Goal: Information Seeking & Learning: Learn about a topic

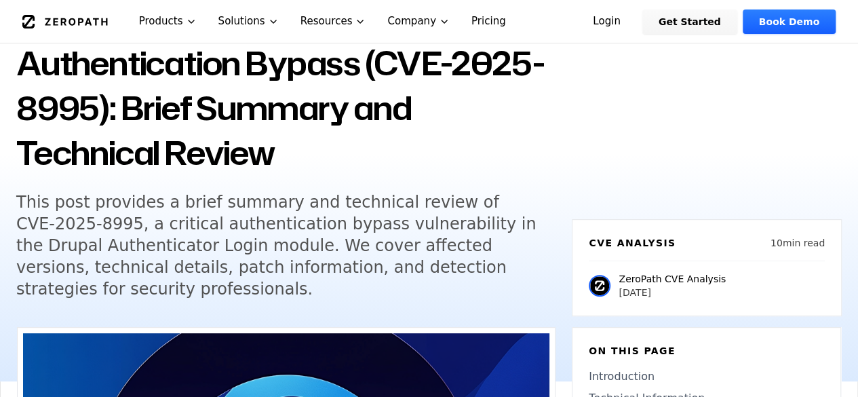
scroll to position [204, 0]
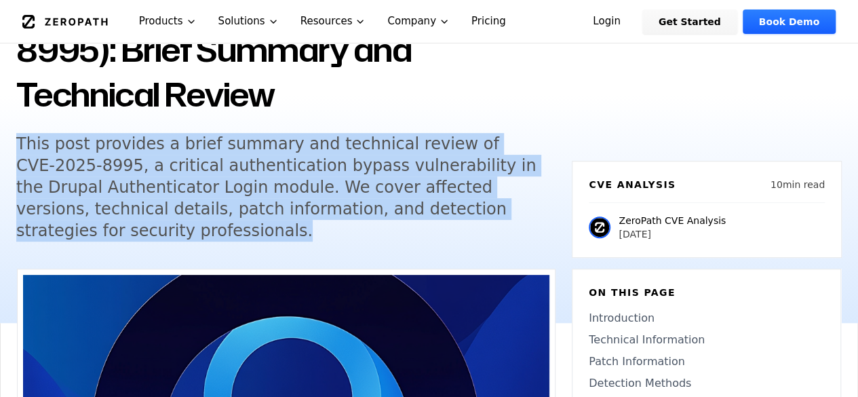
drag, startPoint x: 18, startPoint y: 140, endPoint x: 153, endPoint y: 221, distance: 157.0
click at [153, 221] on h5 "This post provides a brief summary and technical review of CVE-2025-8995, a cri…" at bounding box center [276, 187] width 521 height 109
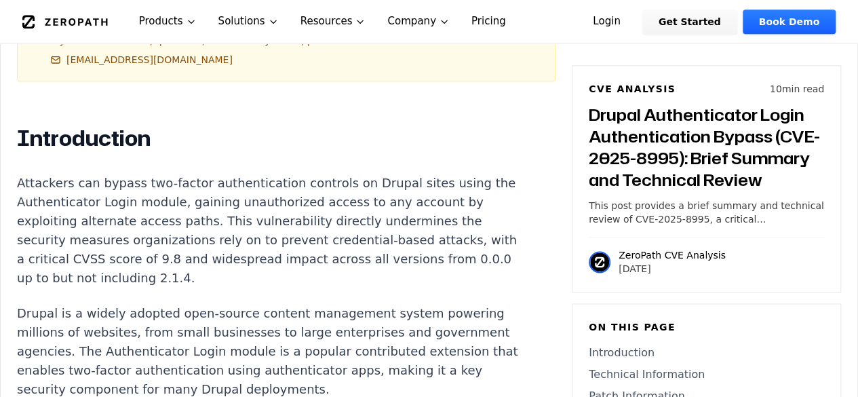
scroll to position [882, 0]
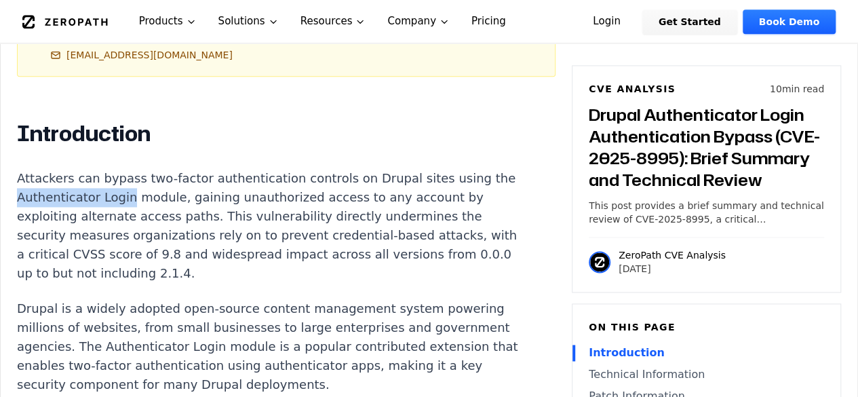
drag, startPoint x: 39, startPoint y: 193, endPoint x: 142, endPoint y: 197, distance: 103.2
click at [142, 197] on p "Attackers can bypass two-factor authentication controls on Drupal sites using t…" at bounding box center [269, 226] width 505 height 114
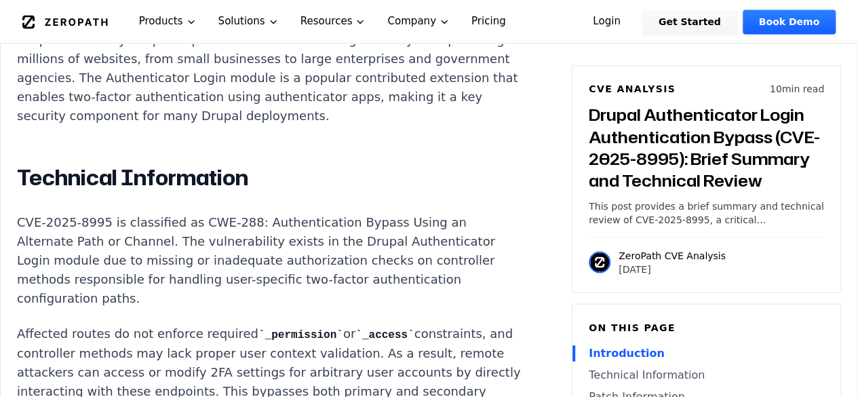
scroll to position [1221, 0]
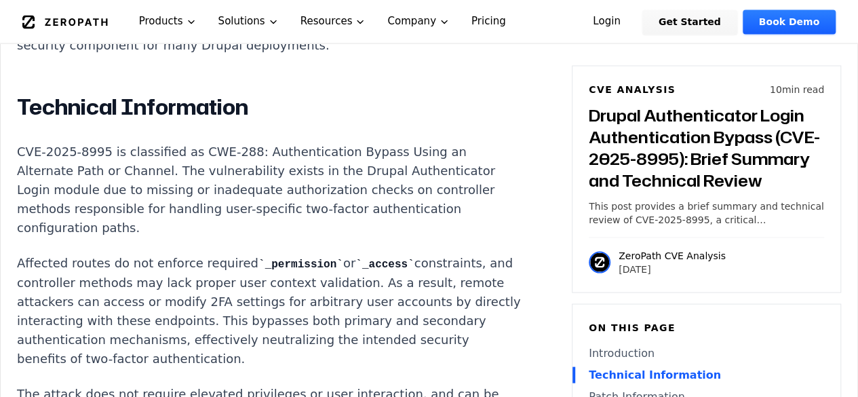
copy p "Authenticator Login"
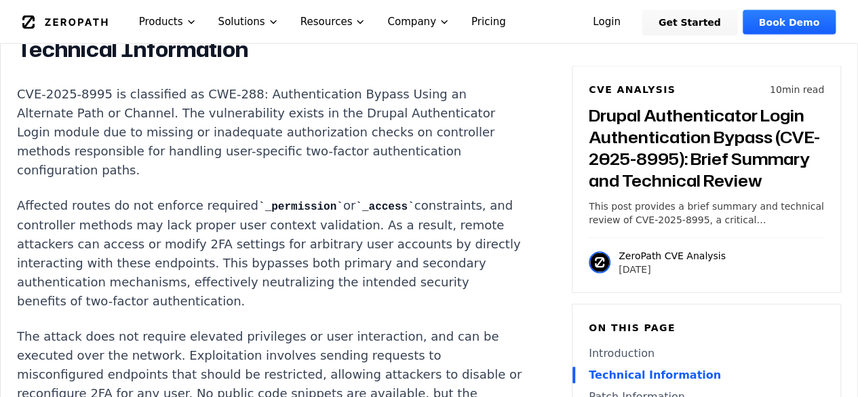
scroll to position [1289, 0]
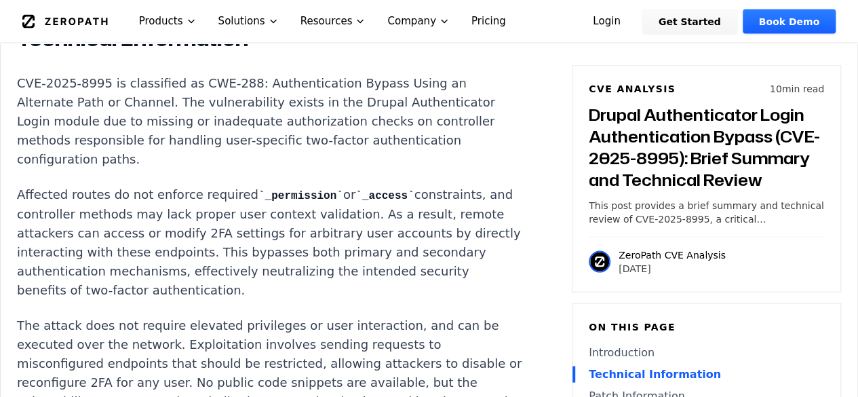
drag, startPoint x: 69, startPoint y: 233, endPoint x: 444, endPoint y: 303, distance: 380.9
click at [444, 300] on p "Affected routes do not enforce required _permission or _access constraints, and…" at bounding box center [269, 242] width 505 height 115
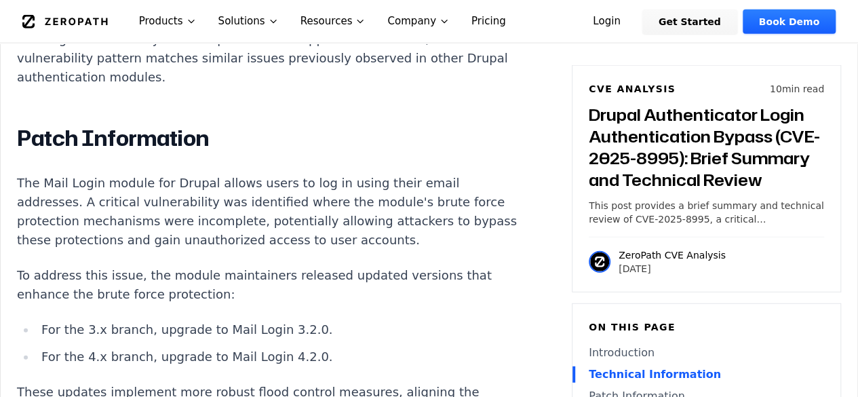
scroll to position [1696, 0]
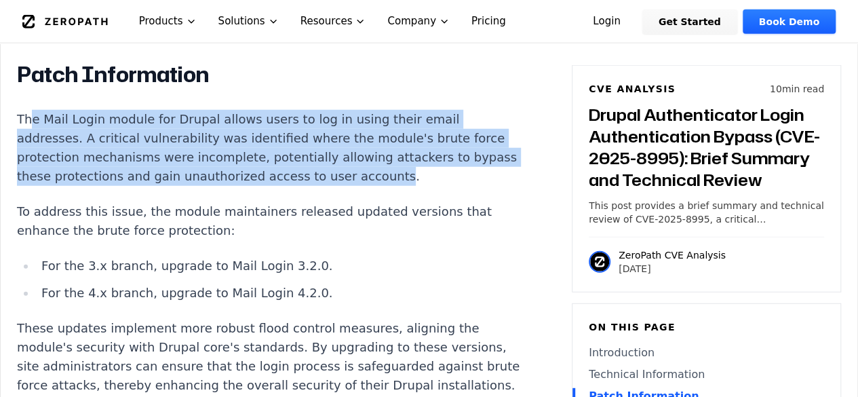
drag, startPoint x: 28, startPoint y: 138, endPoint x: 406, endPoint y: 200, distance: 382.3
click at [406, 186] on p "The Mail Login module for Drupal allows users to log in using their email addre…" at bounding box center [269, 148] width 505 height 76
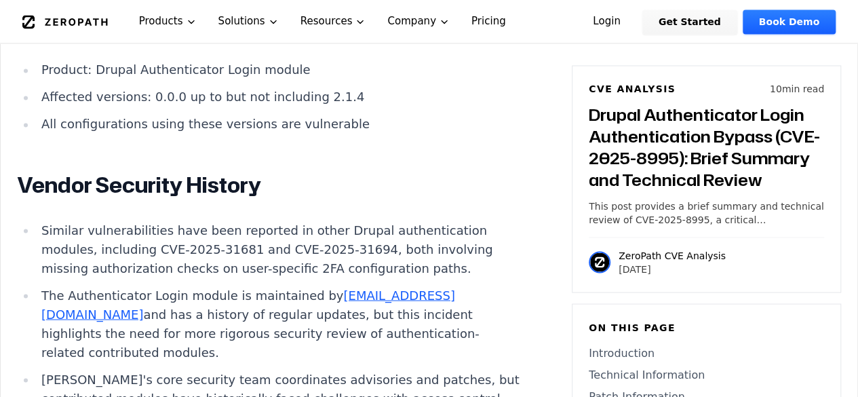
scroll to position [3732, 0]
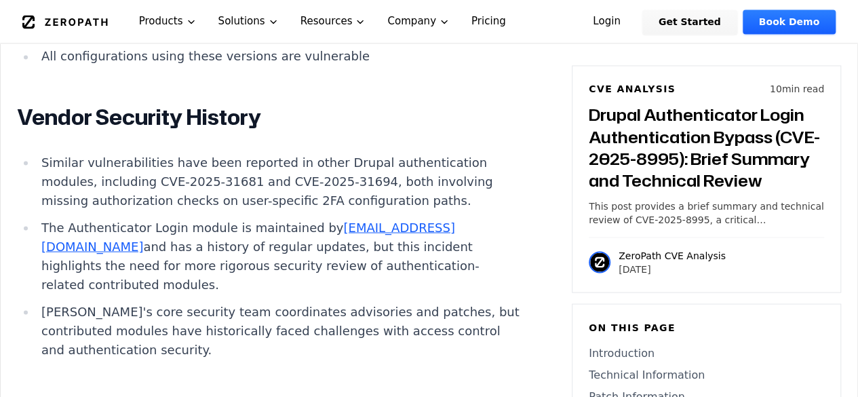
drag, startPoint x: 88, startPoint y: 115, endPoint x: 284, endPoint y: 117, distance: 196.1
click at [284, 12] on li "Product: Drupal Authenticator Login module" at bounding box center [279, 2] width 486 height 19
copy li "Drupal Authenticator Login module"
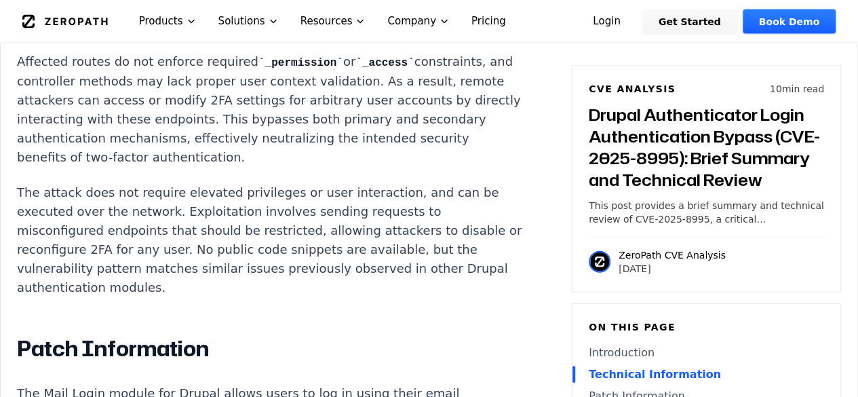
scroll to position [1153, 0]
